Goal: Task Accomplishment & Management: Use online tool/utility

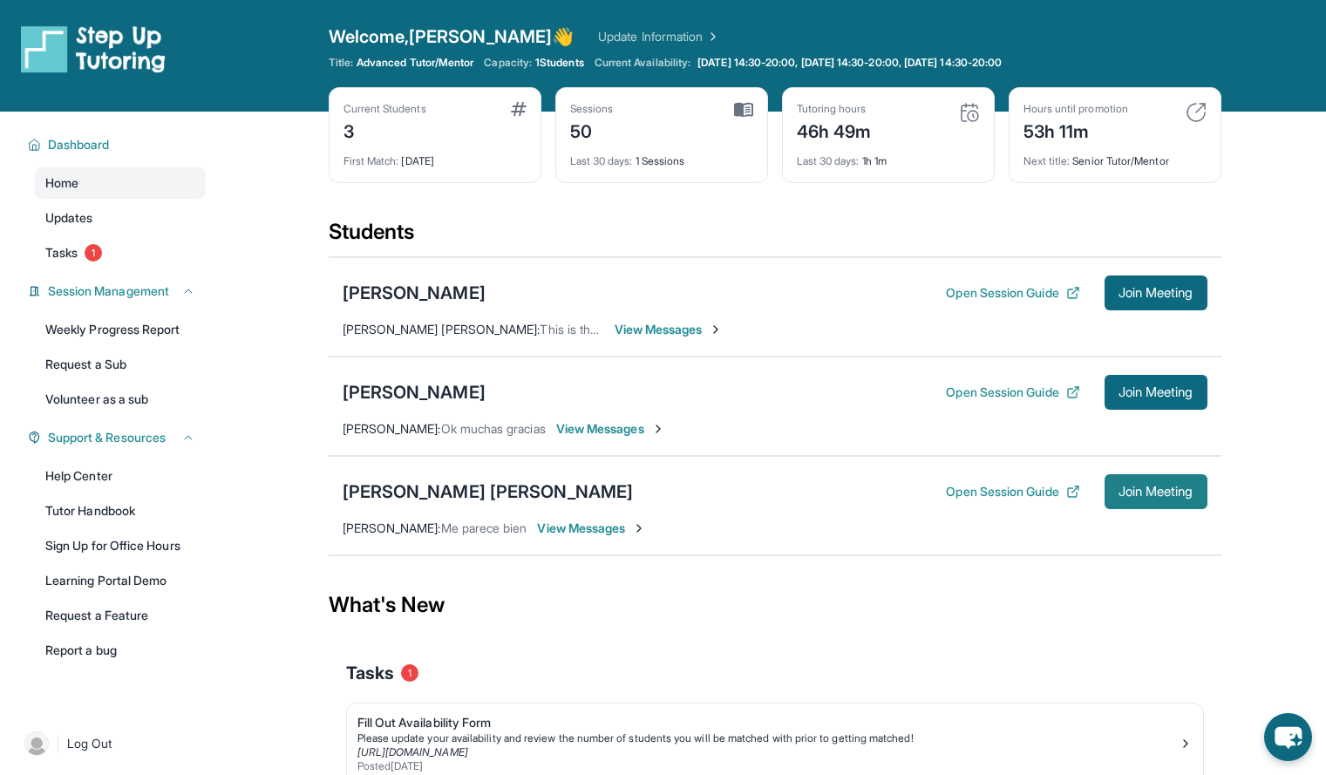
click at [1137, 501] on button "Join Meeting" at bounding box center [1156, 491] width 103 height 35
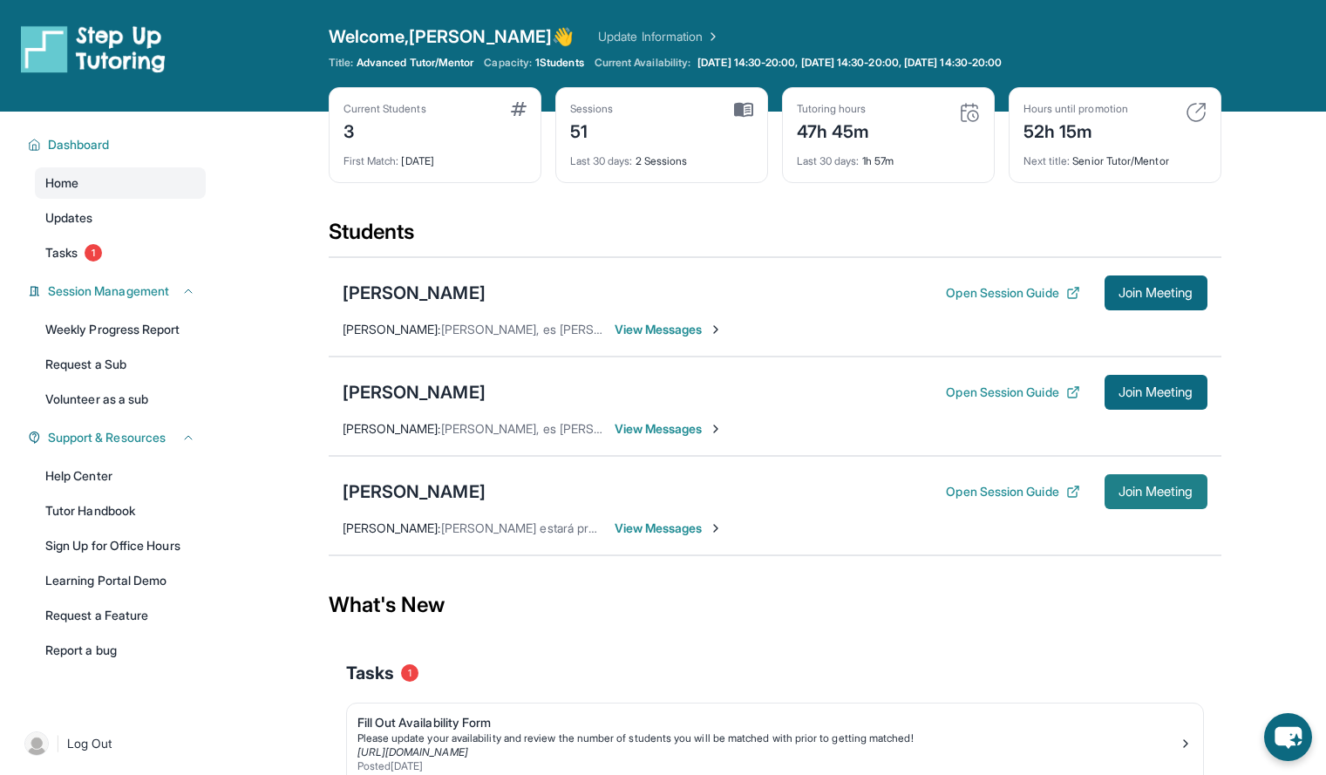
click at [1110, 492] on button "Join Meeting" at bounding box center [1156, 491] width 103 height 35
